Goal: Transaction & Acquisition: Purchase product/service

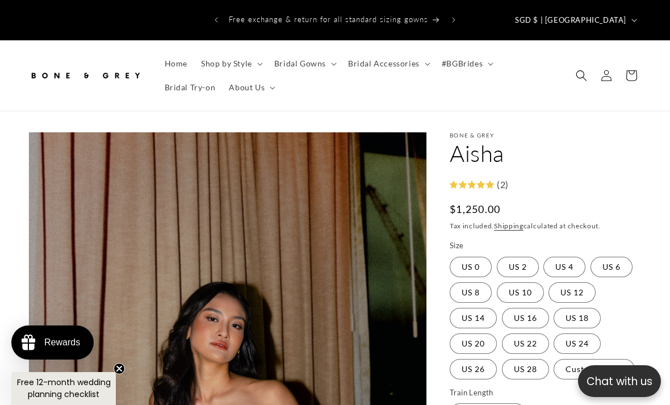
click at [303, 52] on summary "Bridal Gowns" at bounding box center [304, 64] width 74 height 24
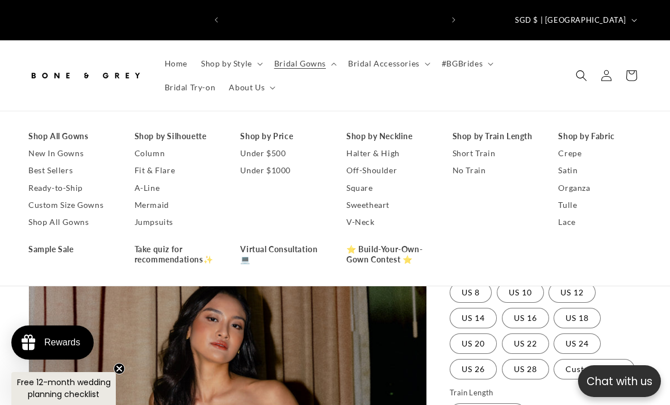
scroll to position [0, 434]
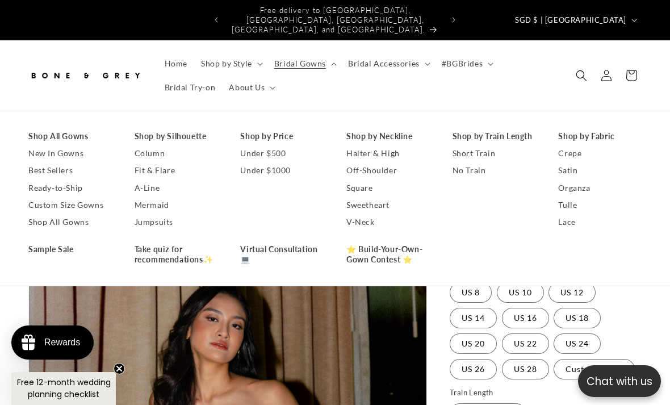
click at [91, 128] on link "Shop All Gowns" at bounding box center [69, 136] width 83 height 17
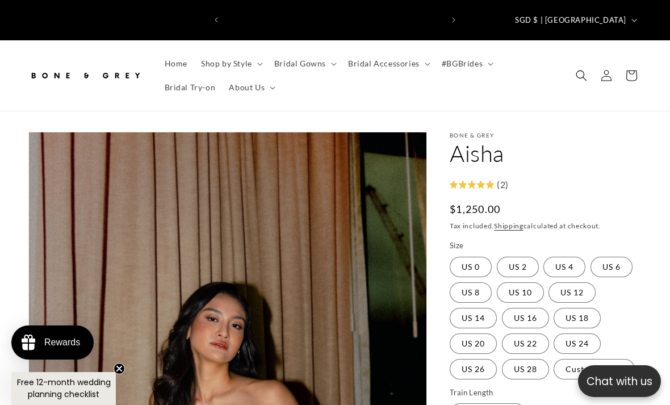
scroll to position [0, 434]
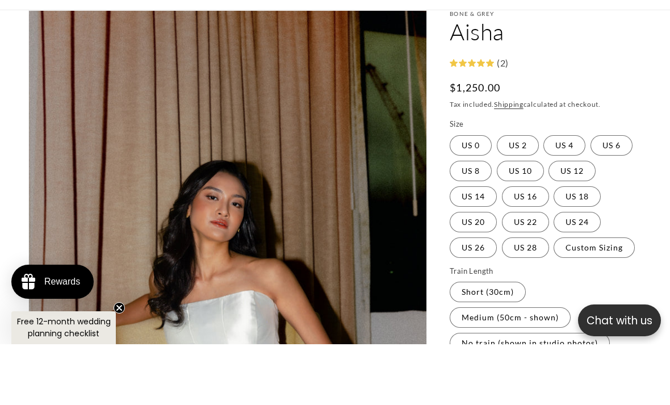
scroll to position [0, 217]
